Goal: Check status: Check status

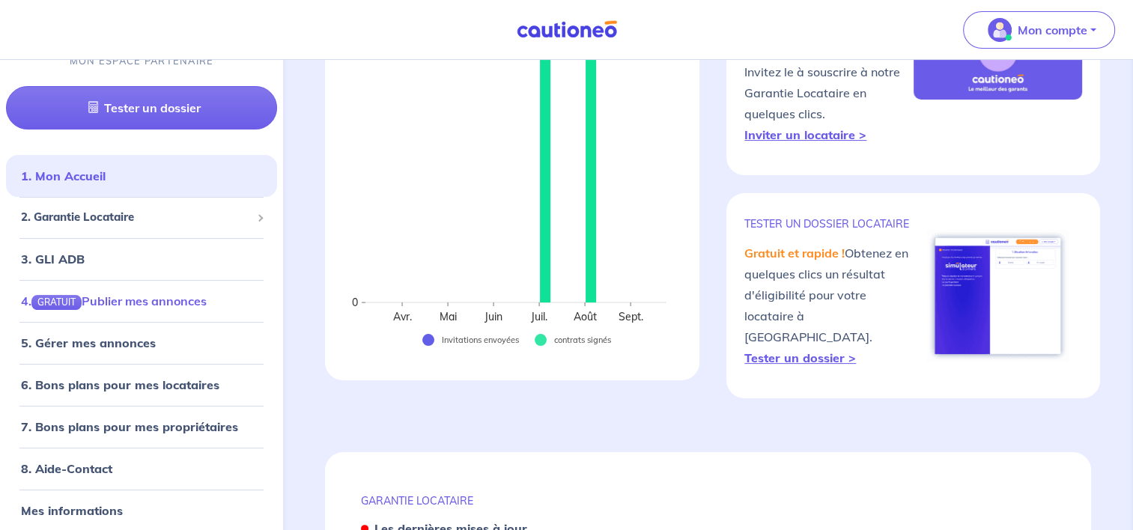
scroll to position [25, 0]
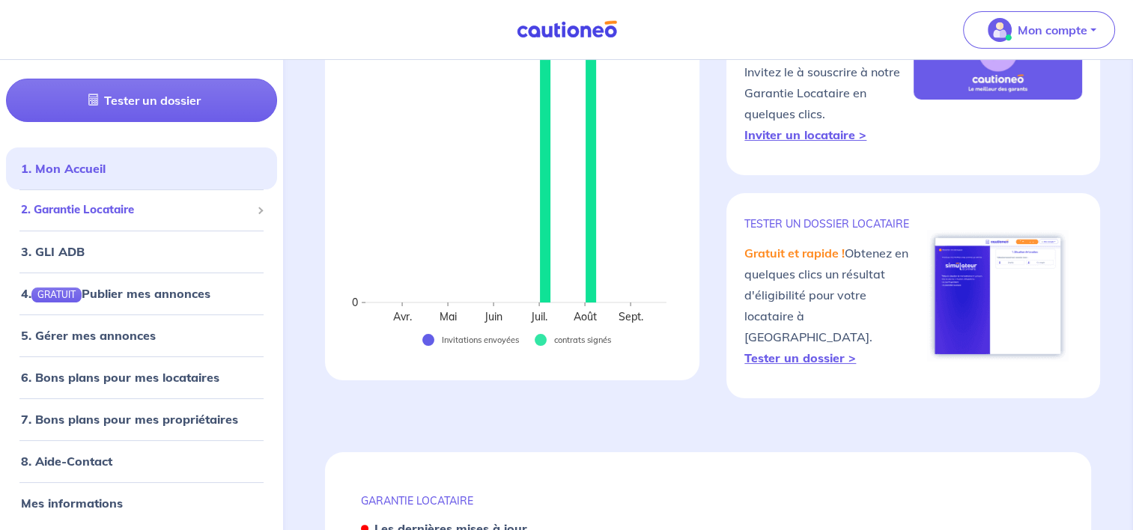
click at [162, 204] on span "2. Garantie Locataire" at bounding box center [136, 209] width 230 height 17
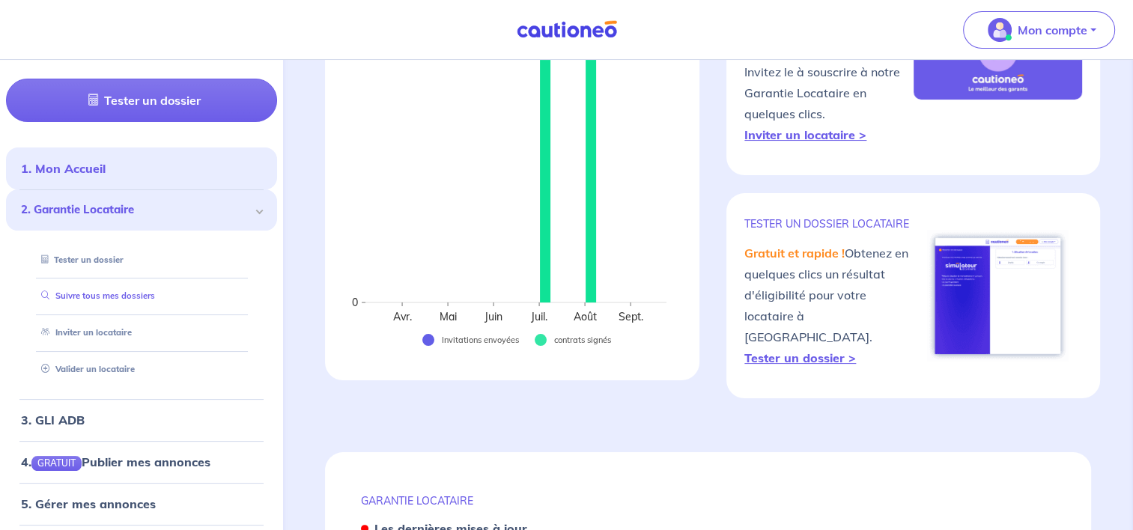
click at [139, 299] on link "Suivre tous mes dossiers" at bounding box center [95, 296] width 120 height 10
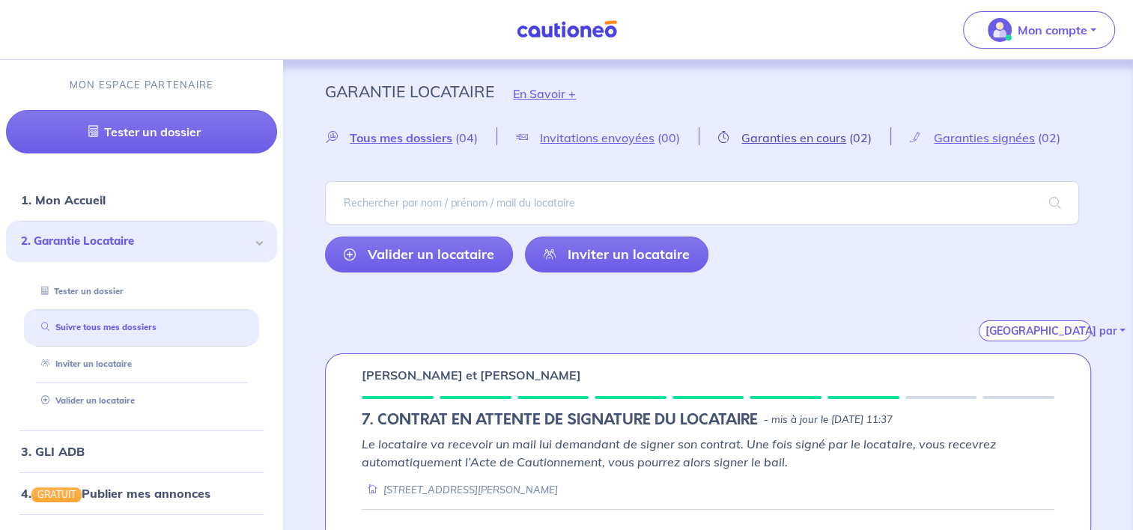
click at [818, 141] on span "Garanties en cours" at bounding box center [793, 137] width 105 height 15
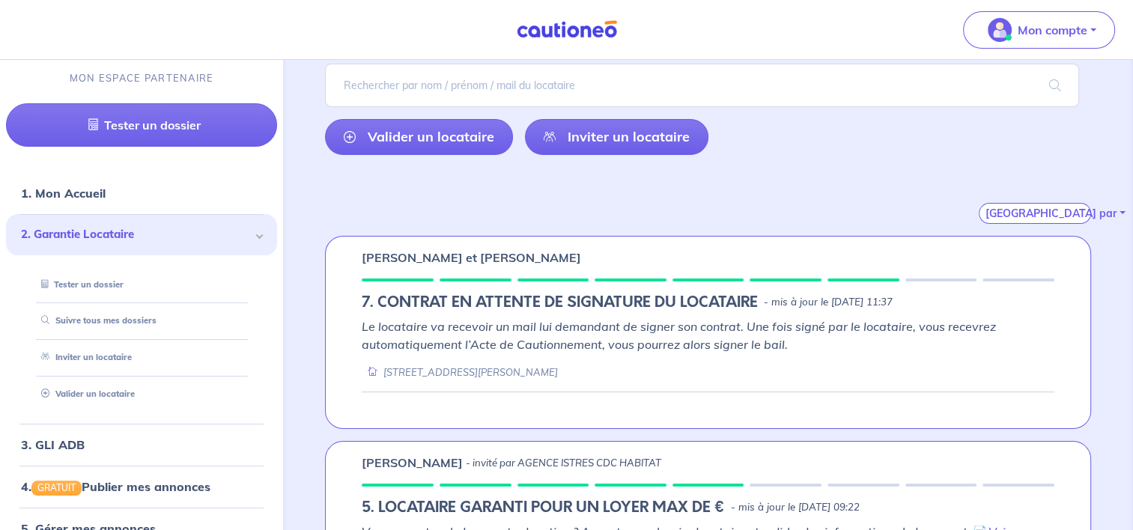
scroll to position [96, 0]
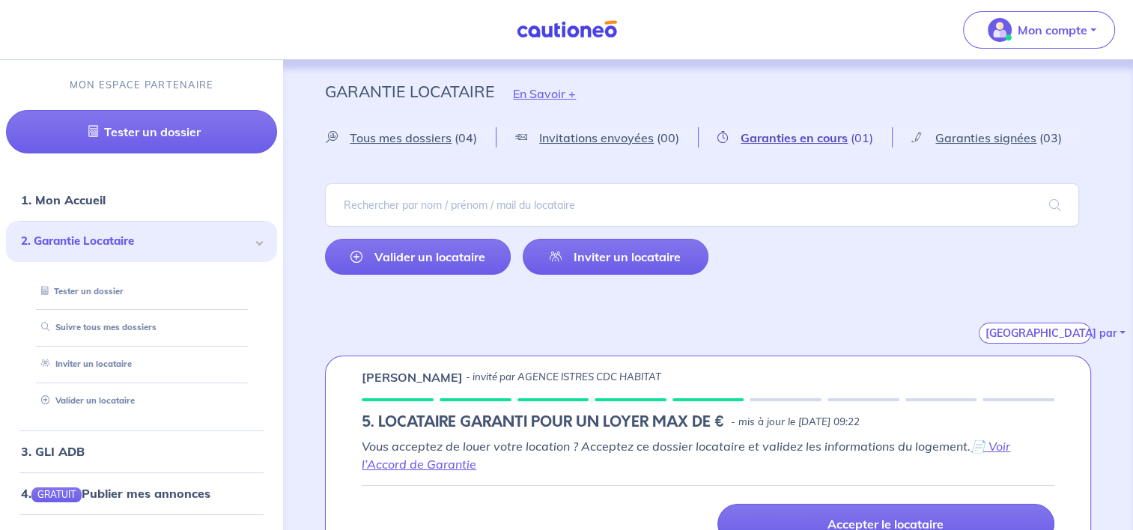
click at [827, 141] on span "Garanties en cours" at bounding box center [794, 137] width 107 height 15
click at [985, 137] on span "Garanties signées" at bounding box center [985, 137] width 101 height 15
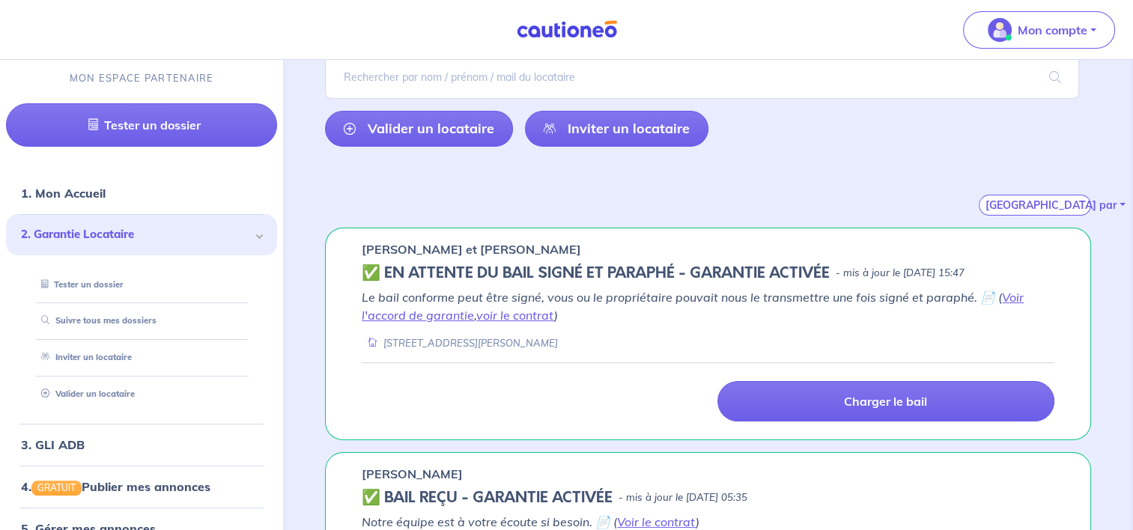
scroll to position [150, 0]
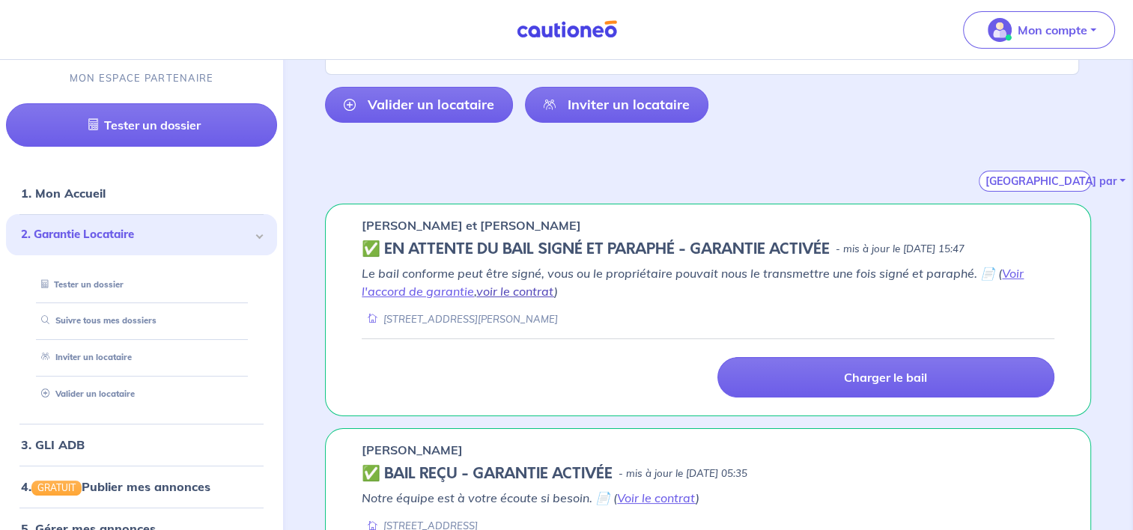
click at [518, 294] on link "voir le contrat" at bounding box center [515, 291] width 78 height 15
click at [406, 288] on link "Voir l'accord de garantie" at bounding box center [693, 282] width 662 height 33
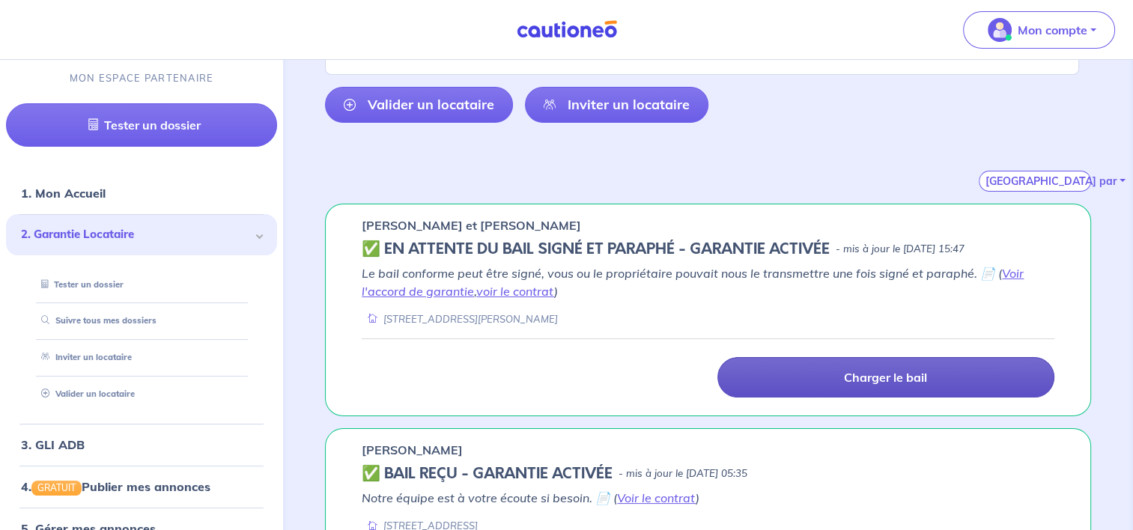
click at [796, 377] on link "Charger le bail" at bounding box center [885, 377] width 337 height 40
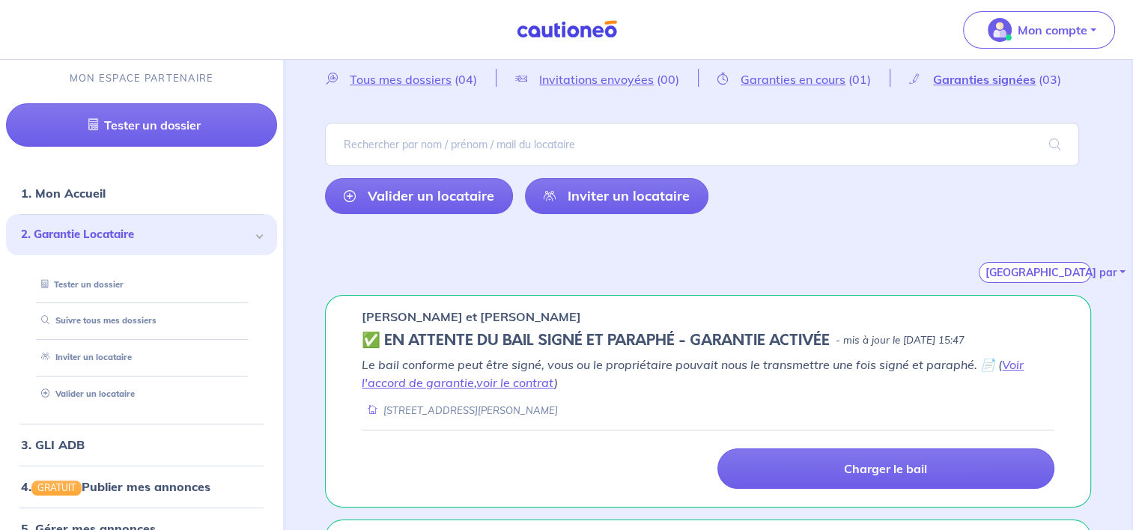
scroll to position [0, 0]
